Goal: Information Seeking & Learning: Check status

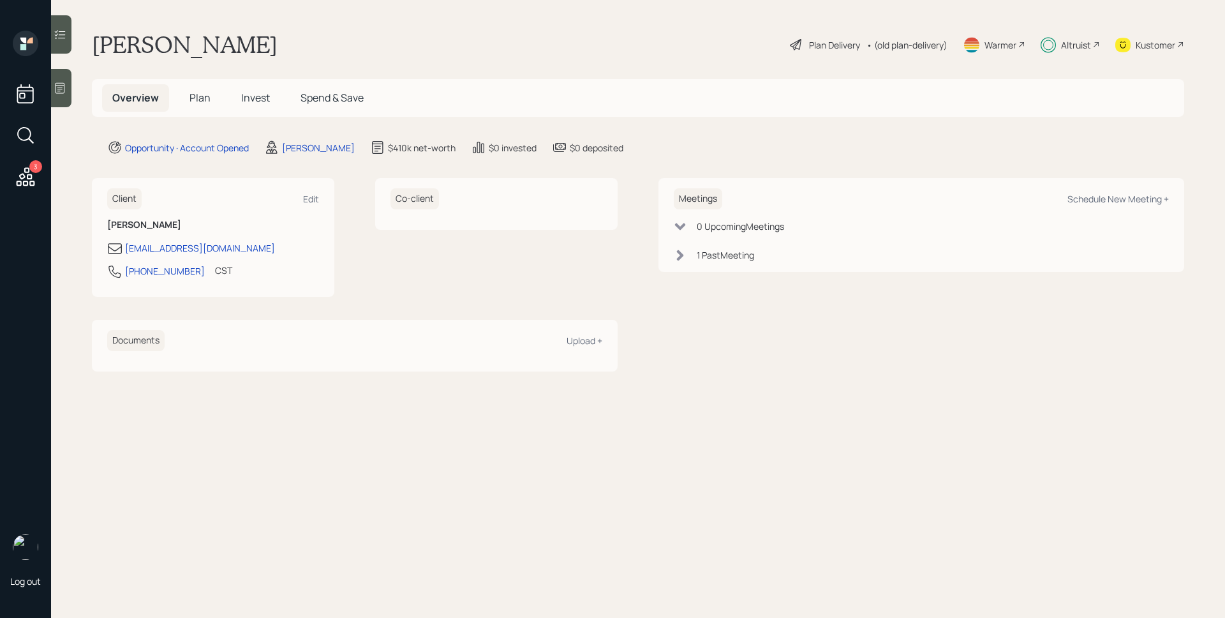
click at [197, 98] on span "Plan" at bounding box center [200, 98] width 21 height 14
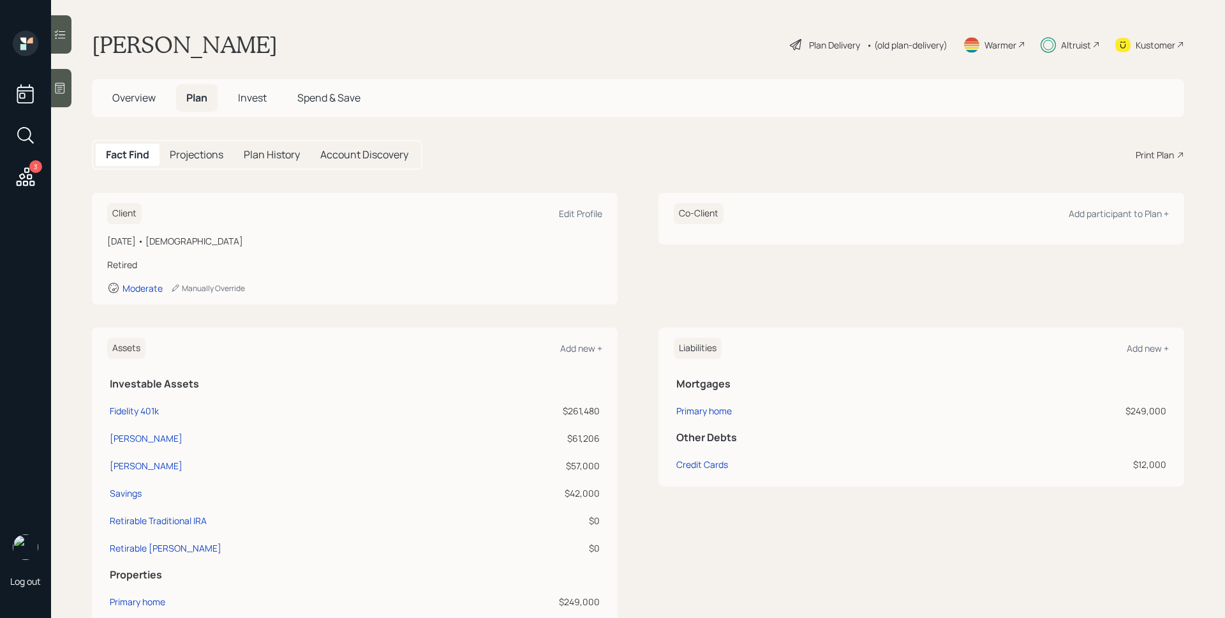
click at [1078, 44] on div "Altruist" at bounding box center [1076, 44] width 30 height 13
click at [1073, 41] on div "Altruist" at bounding box center [1076, 44] width 30 height 13
click at [25, 175] on icon at bounding box center [26, 176] width 19 height 19
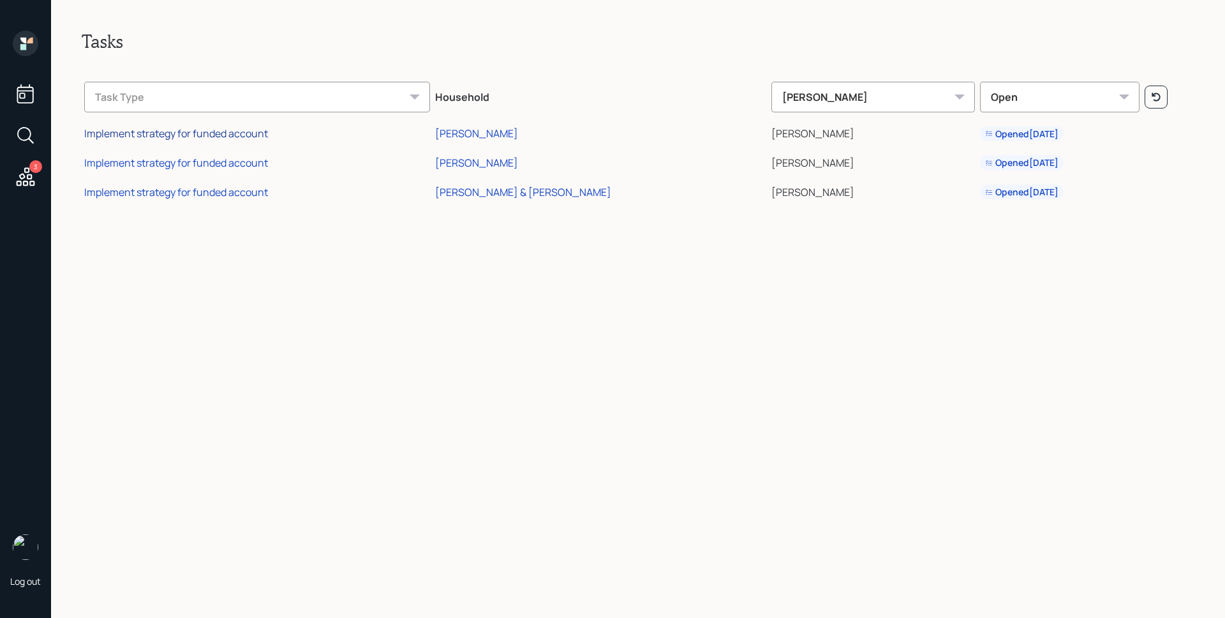
click at [147, 133] on div "Implement strategy for funded account" at bounding box center [176, 133] width 184 height 14
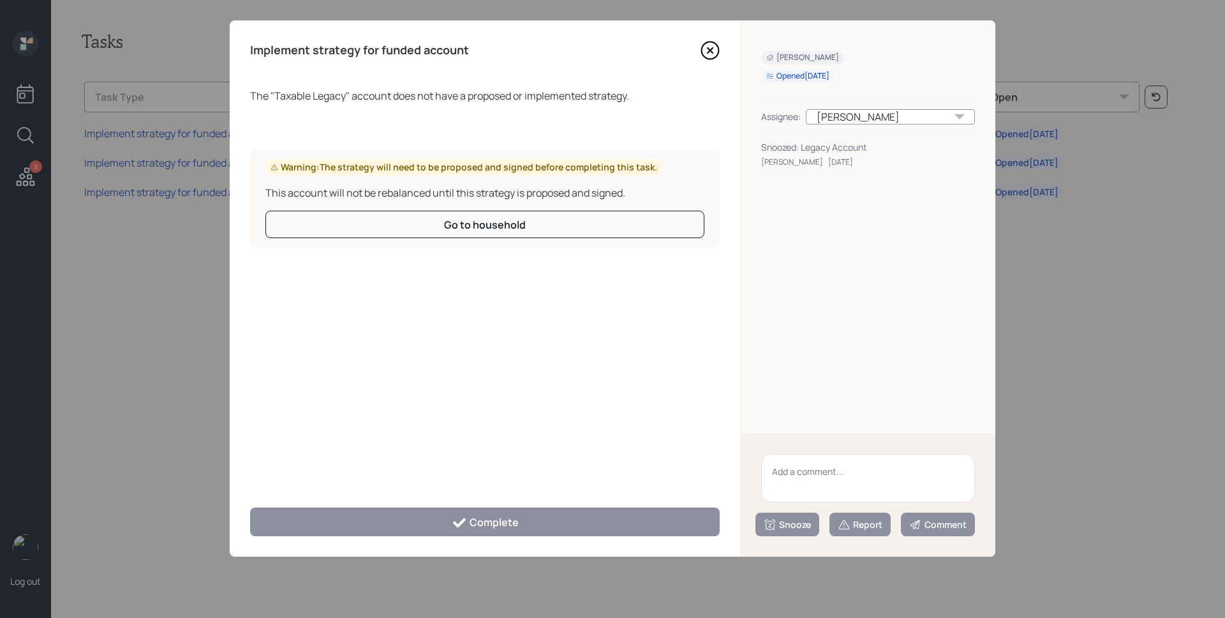
click at [829, 473] on textarea at bounding box center [868, 478] width 214 height 48
type textarea "Legacy Account"
click at [874, 526] on div "Report" at bounding box center [860, 524] width 45 height 13
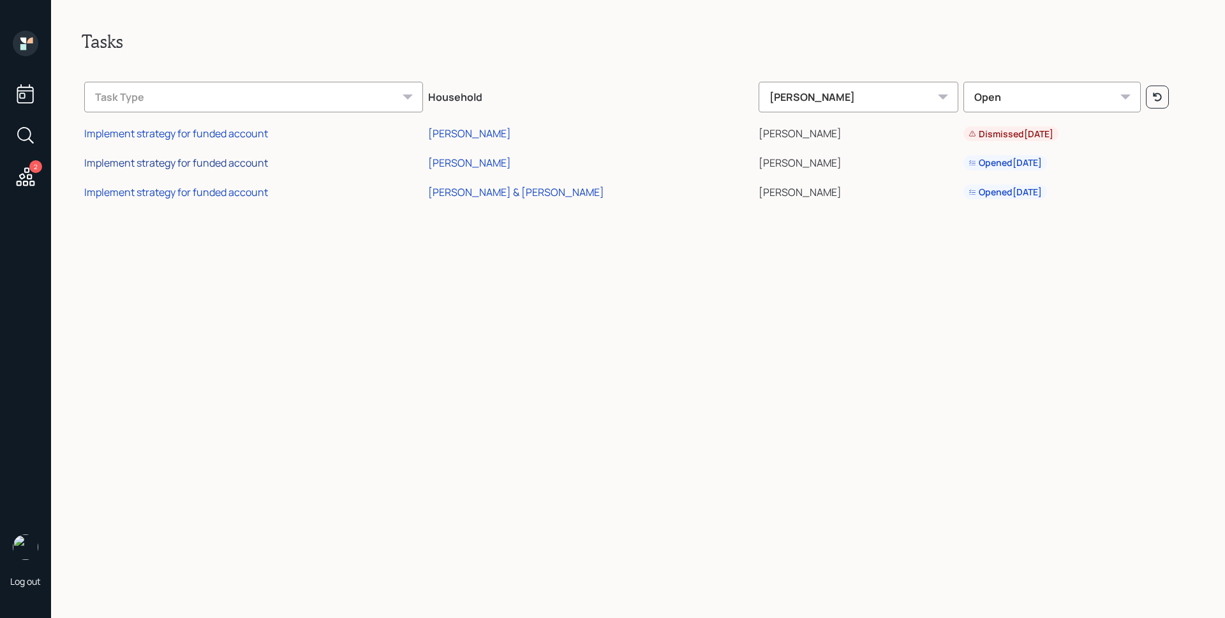
click at [151, 166] on div "Implement strategy for funded account" at bounding box center [176, 163] width 184 height 14
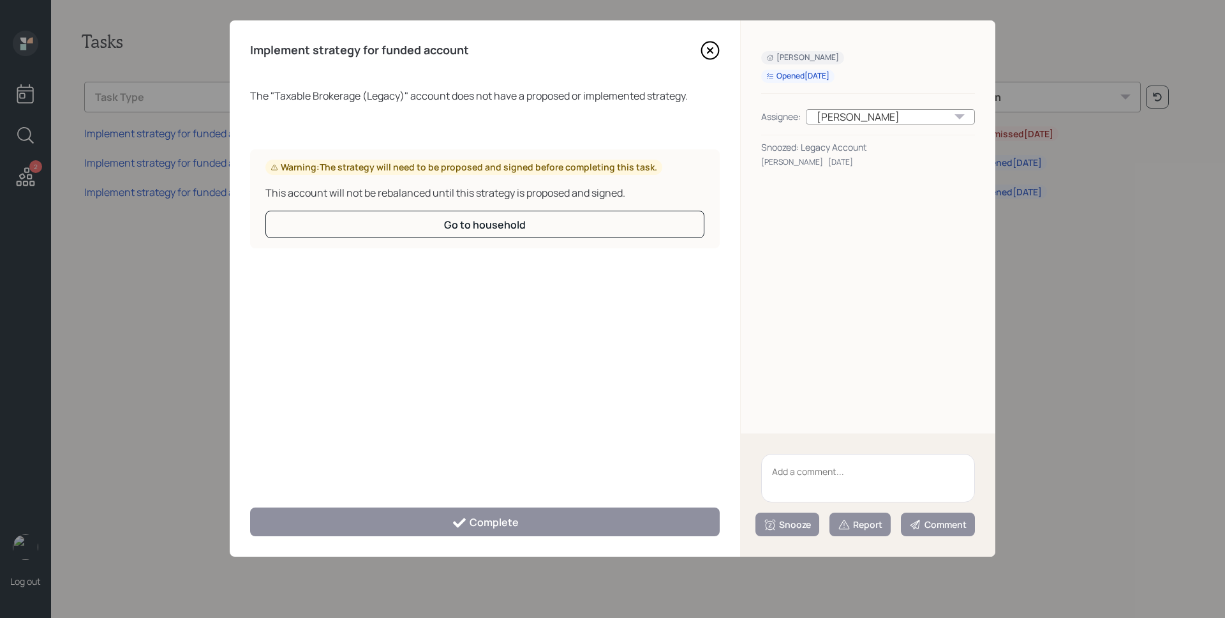
click at [799, 461] on textarea at bounding box center [868, 478] width 214 height 48
type textarea "legacy account"
click at [849, 527] on icon at bounding box center [844, 524] width 13 height 13
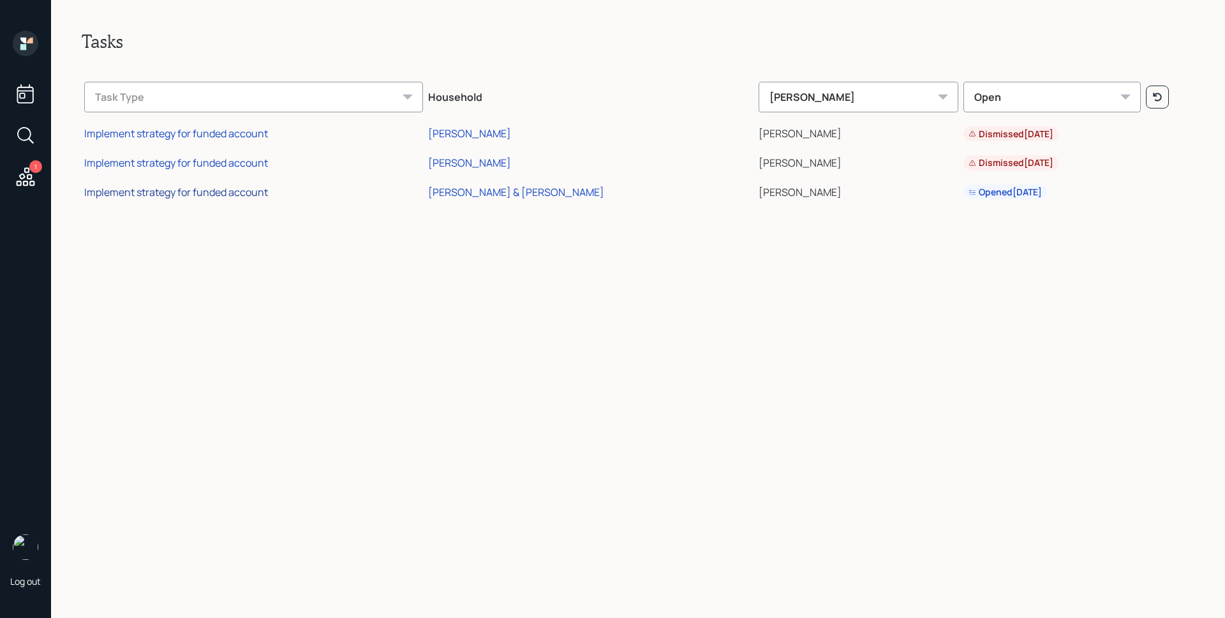
click at [148, 190] on div "Implement strategy for funded account" at bounding box center [176, 192] width 184 height 14
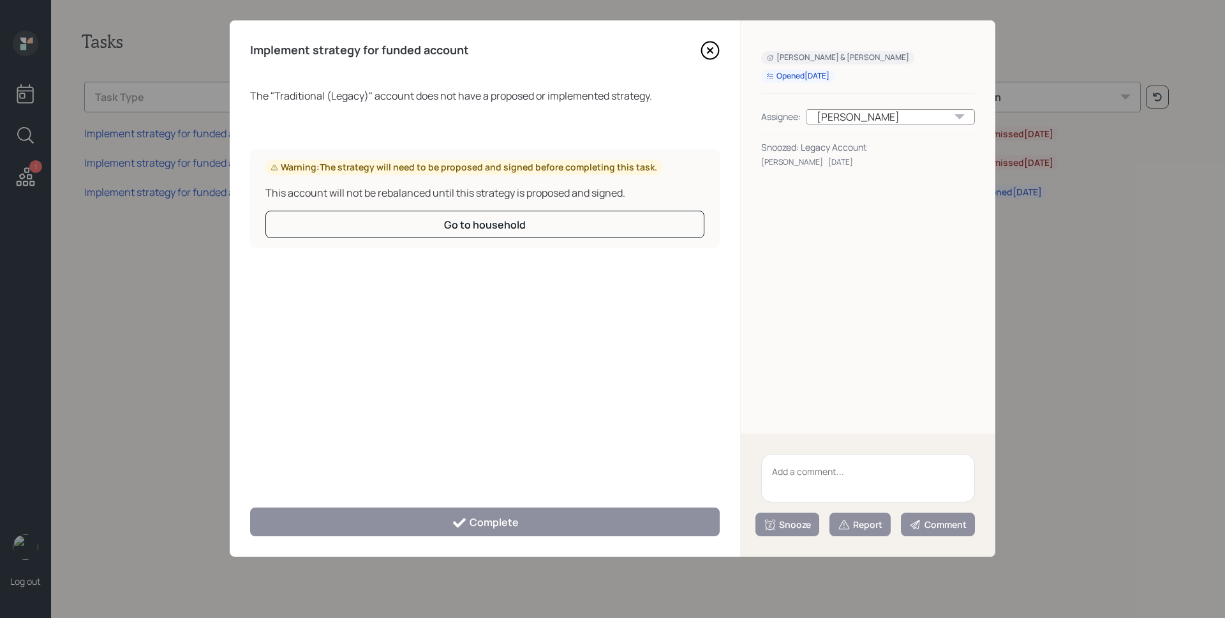
click at [840, 484] on textarea at bounding box center [868, 478] width 214 height 48
type textarea "legacy account"
click at [871, 529] on div "Report" at bounding box center [860, 524] width 45 height 13
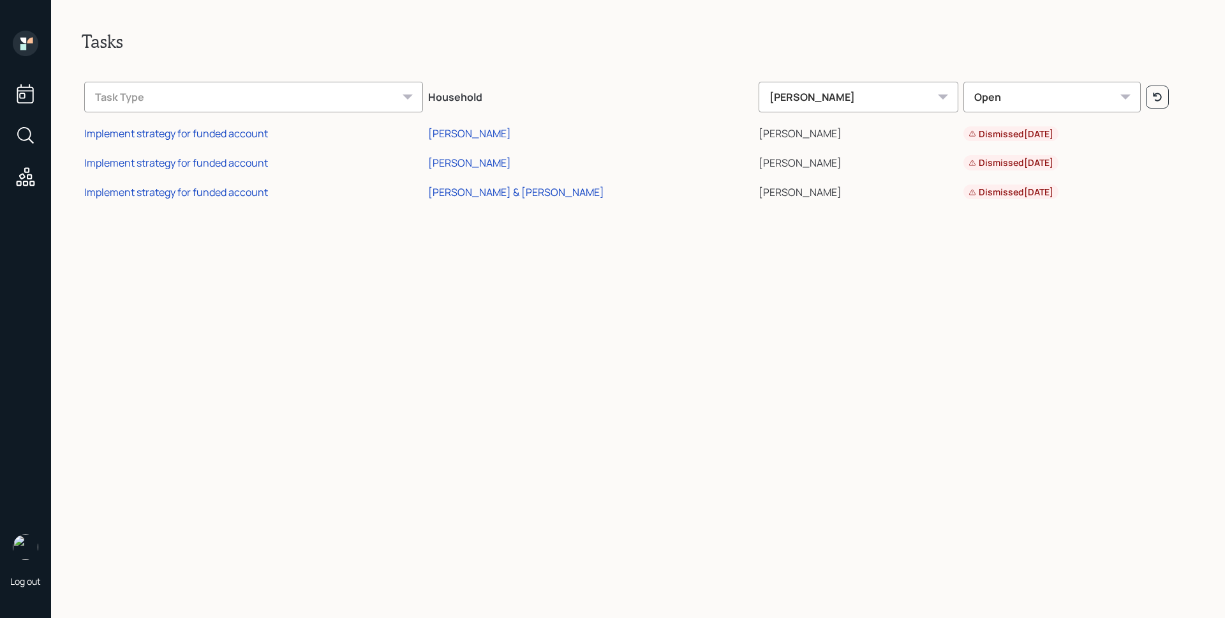
click at [28, 38] on icon at bounding box center [26, 44] width 26 height 26
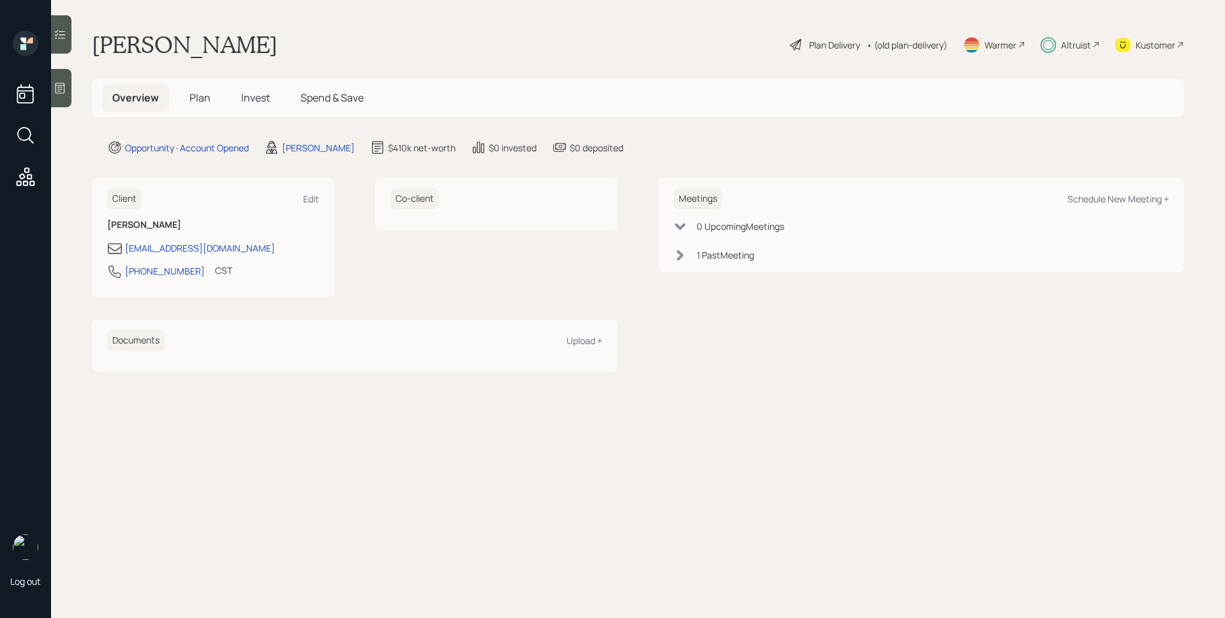
click at [197, 98] on span "Plan" at bounding box center [200, 98] width 21 height 14
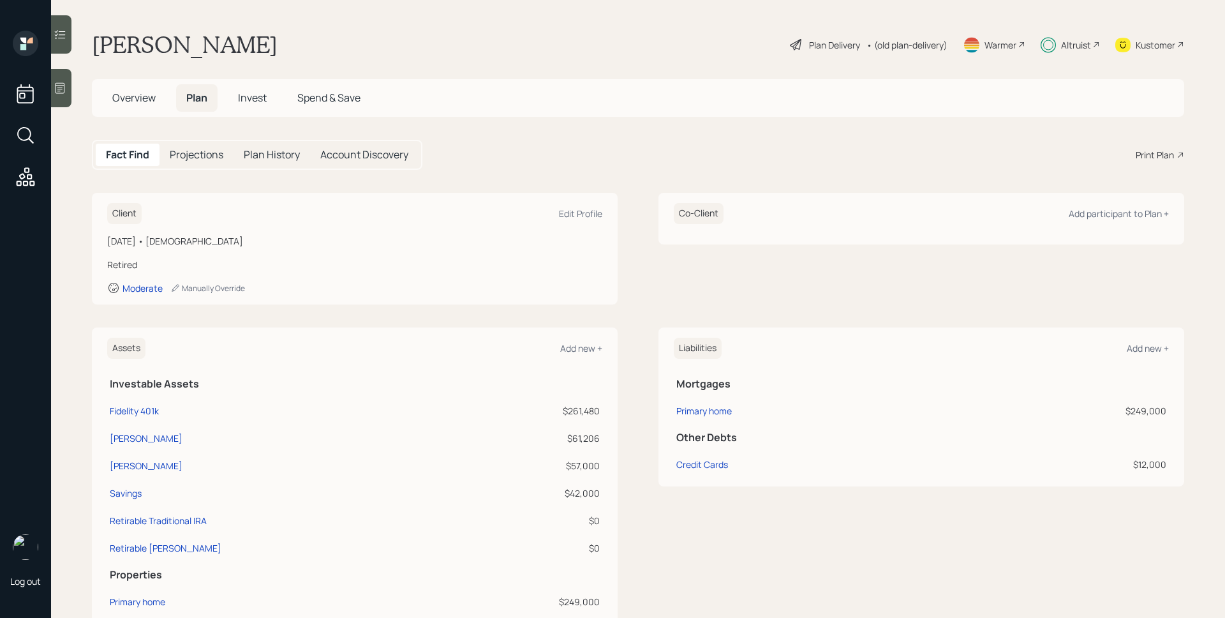
click at [253, 94] on span "Invest" at bounding box center [252, 98] width 29 height 14
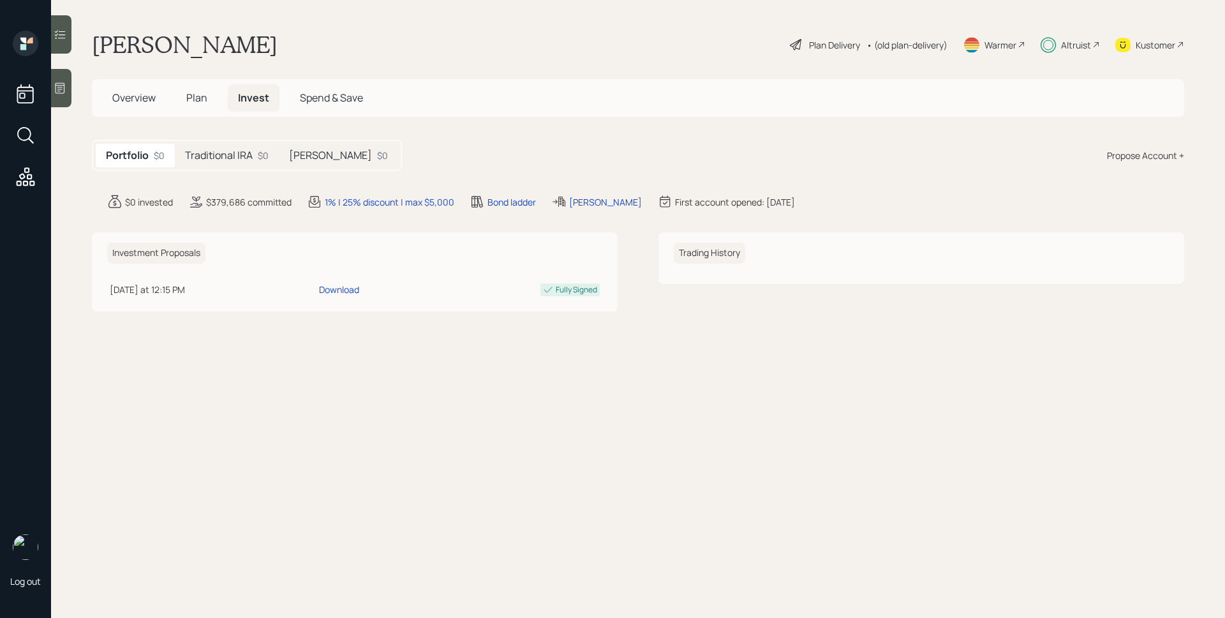
click at [219, 140] on div "Portfolio $0 Traditional IRA $0 [PERSON_NAME] $0" at bounding box center [247, 155] width 310 height 31
click at [220, 149] on h5 "Traditional IRA" at bounding box center [219, 155] width 68 height 12
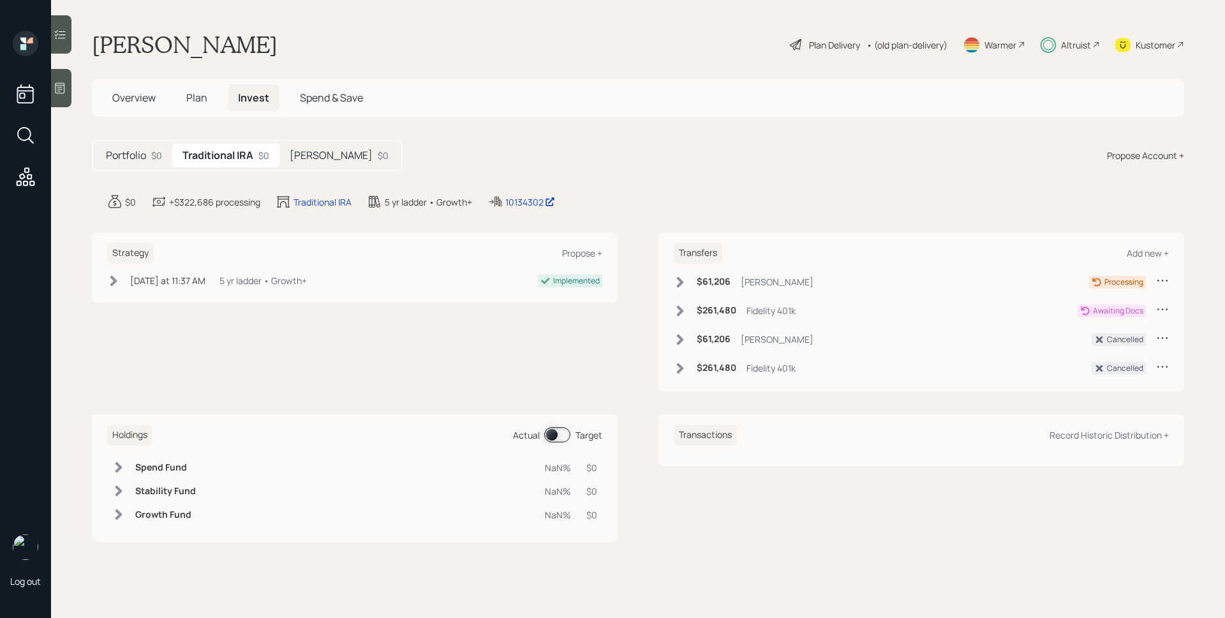
click at [314, 164] on div "[PERSON_NAME] $0" at bounding box center [339, 156] width 119 height 24
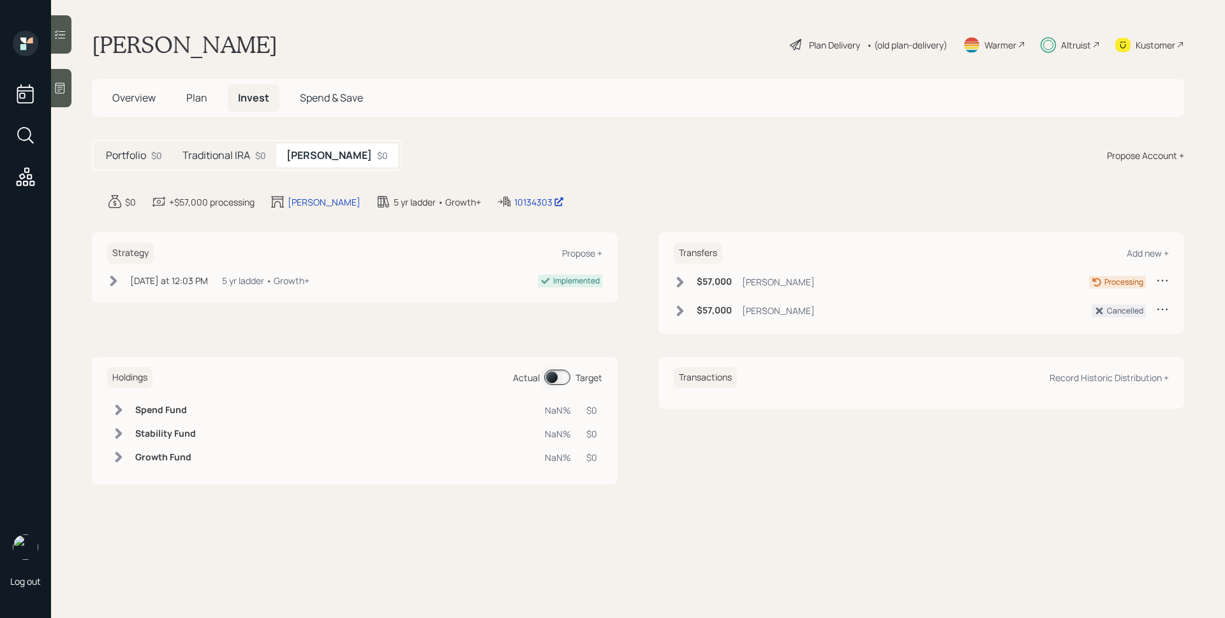
click at [713, 285] on h6 "$57,000" at bounding box center [714, 281] width 35 height 11
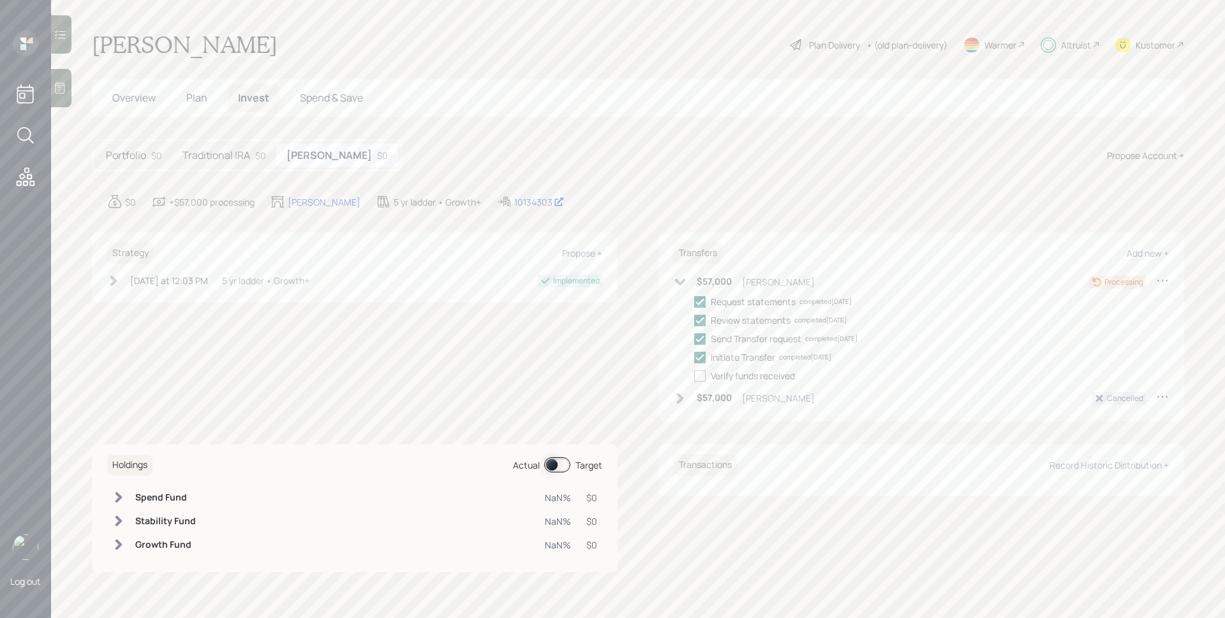
click at [63, 87] on icon at bounding box center [60, 88] width 13 height 13
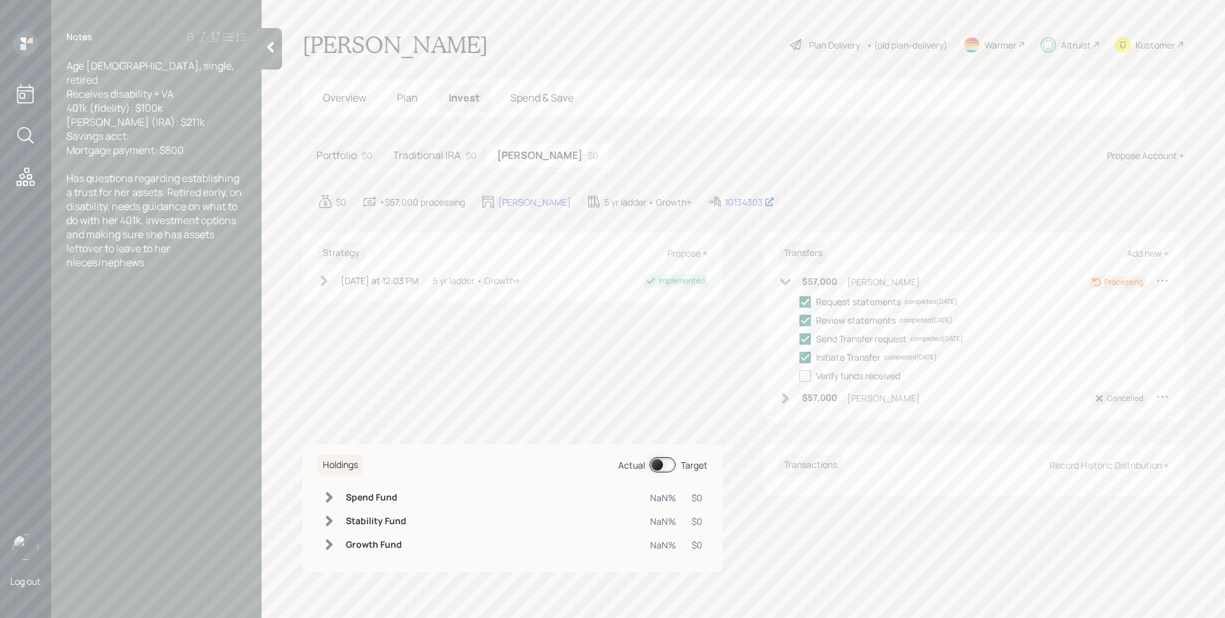
click at [281, 52] on div at bounding box center [272, 48] width 20 height 41
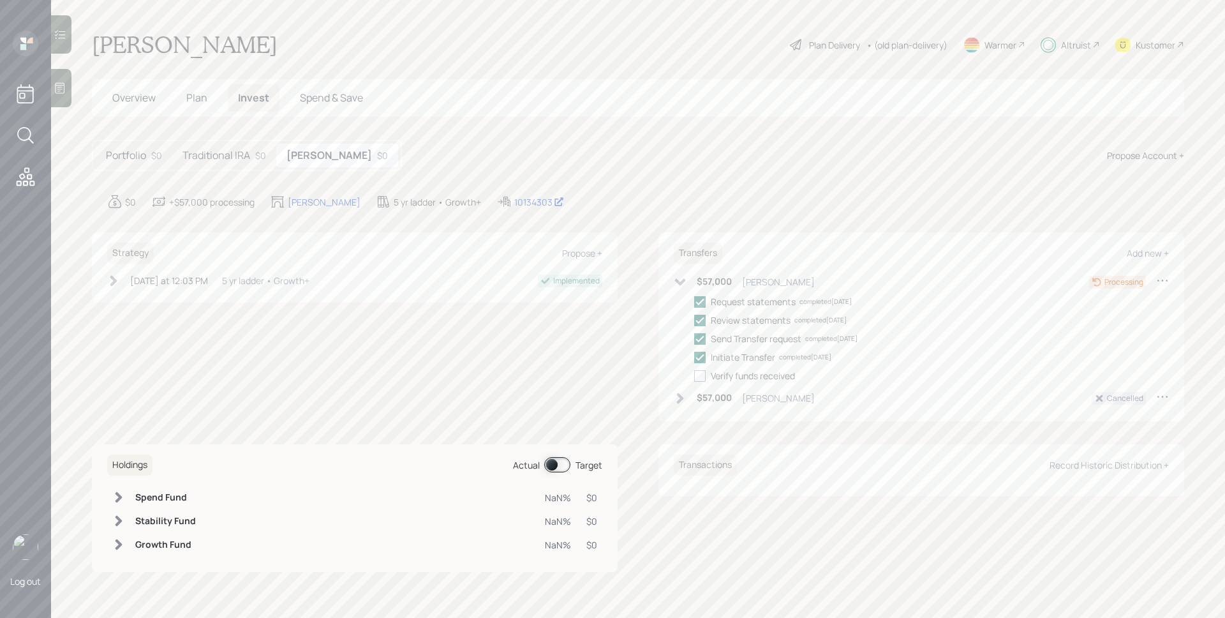
click at [60, 45] on div at bounding box center [61, 34] width 20 height 38
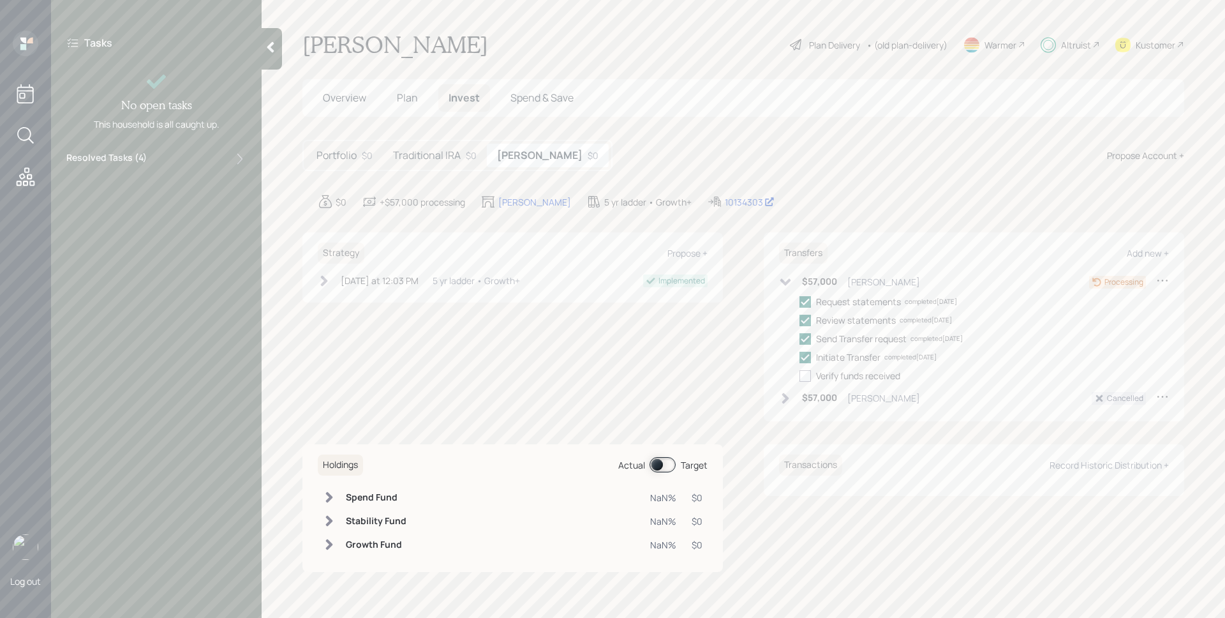
click at [151, 150] on div "Tasks No open tasks This household is all caught up. Resolved Tasks ( 4 )" at bounding box center [156, 101] width 211 height 141
click at [151, 155] on div "Resolved Tasks ( 4 )" at bounding box center [156, 158] width 180 height 15
